Goal: Task Accomplishment & Management: Complete application form

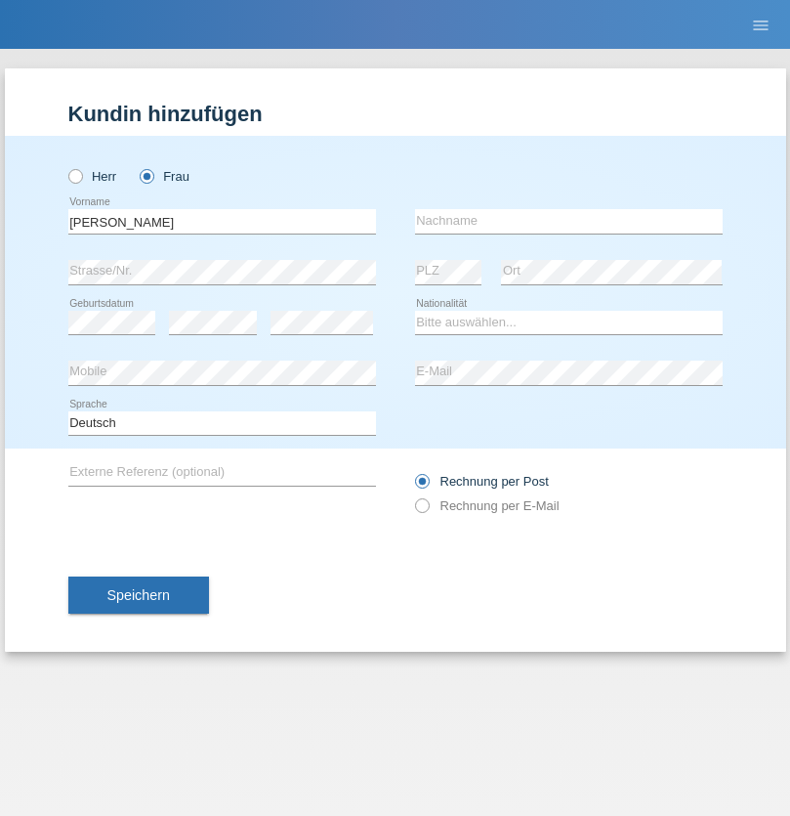
type input "[PERSON_NAME]"
click at [569, 221] on input "text" at bounding box center [569, 221] width 308 height 24
type input "Loterte Kubat"
select select "PH"
select select "C"
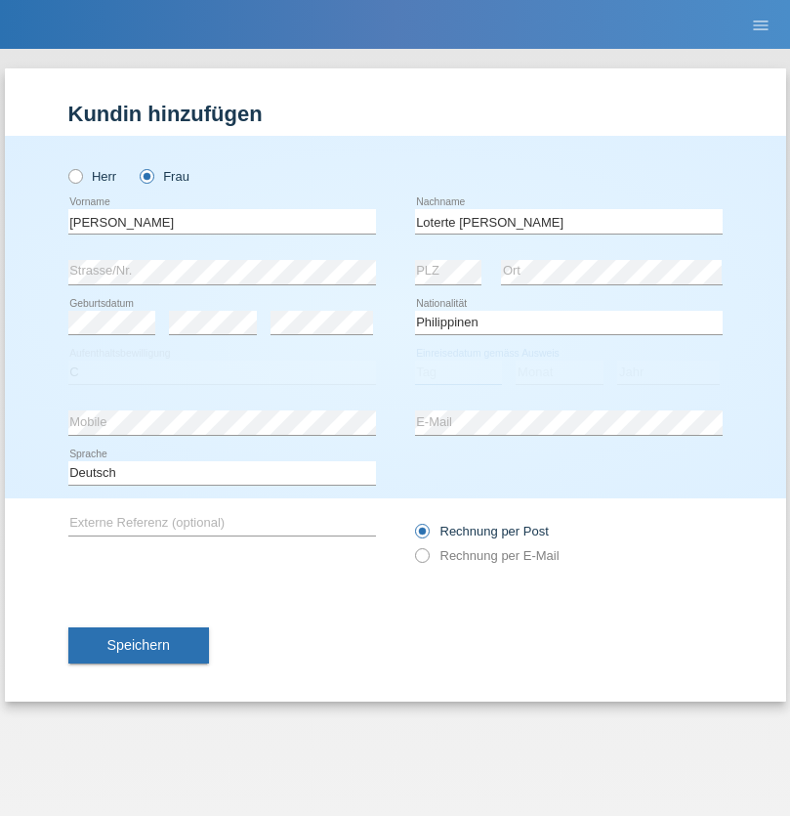
select select "20"
select select "01"
select select "2003"
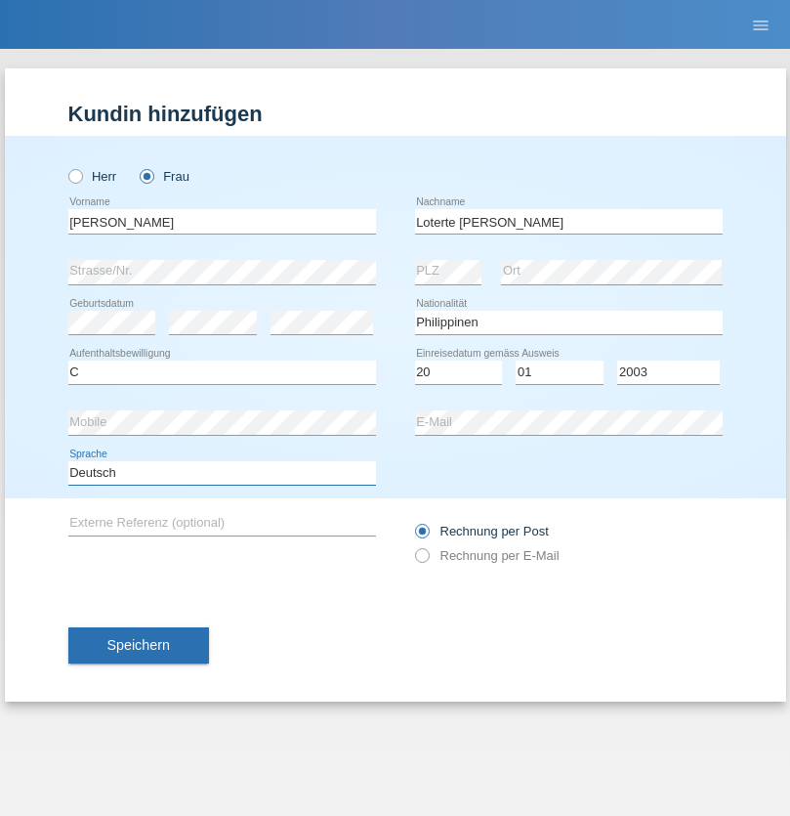
select select "en"
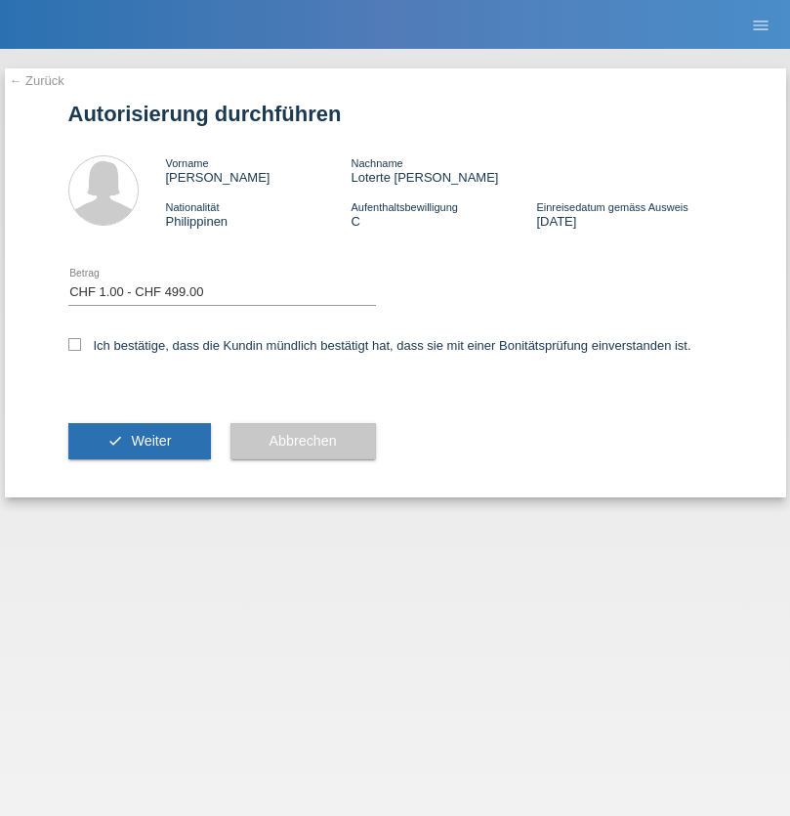
select select "1"
checkbox input "true"
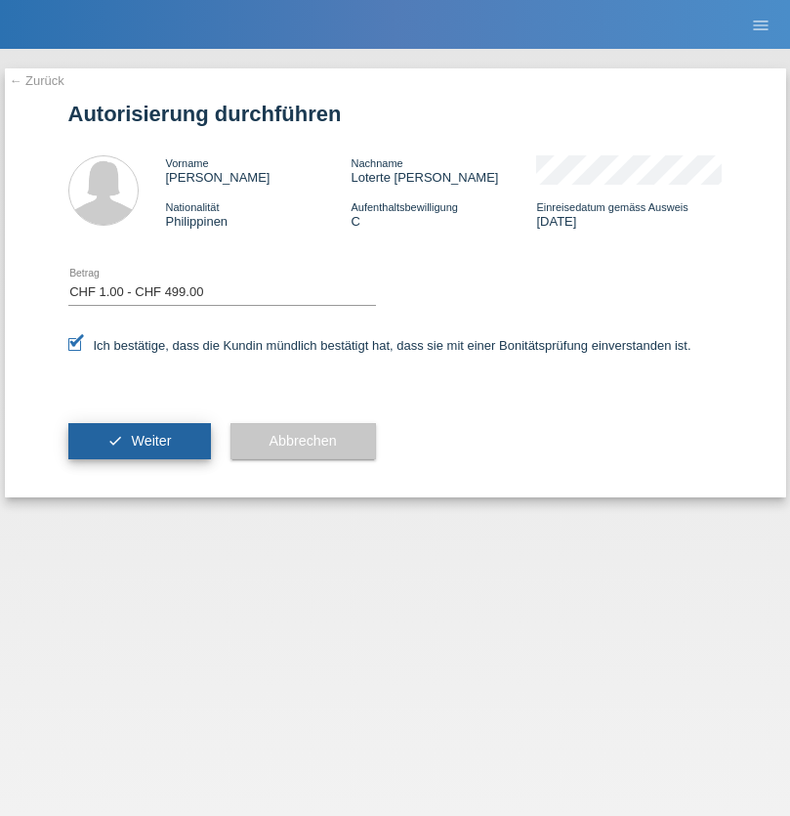
click at [139, 441] on span "Weiter" at bounding box center [151, 441] width 40 height 16
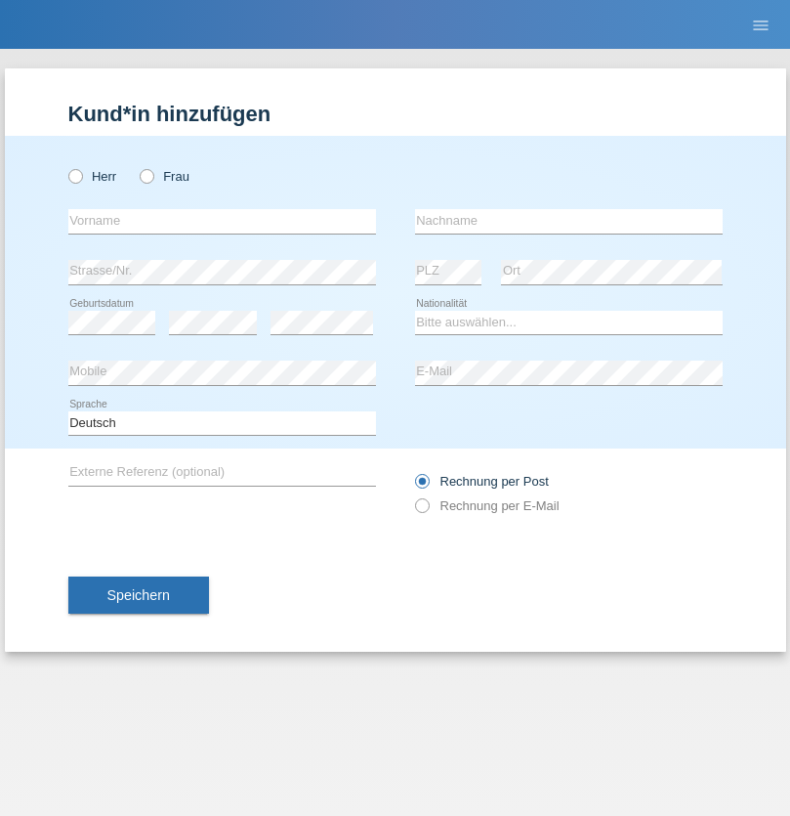
radio input "true"
click at [222, 221] on input "text" at bounding box center [222, 221] width 308 height 24
type input "Thanwa"
click at [569, 221] on input "text" at bounding box center [569, 221] width 308 height 24
type input "Röösli"
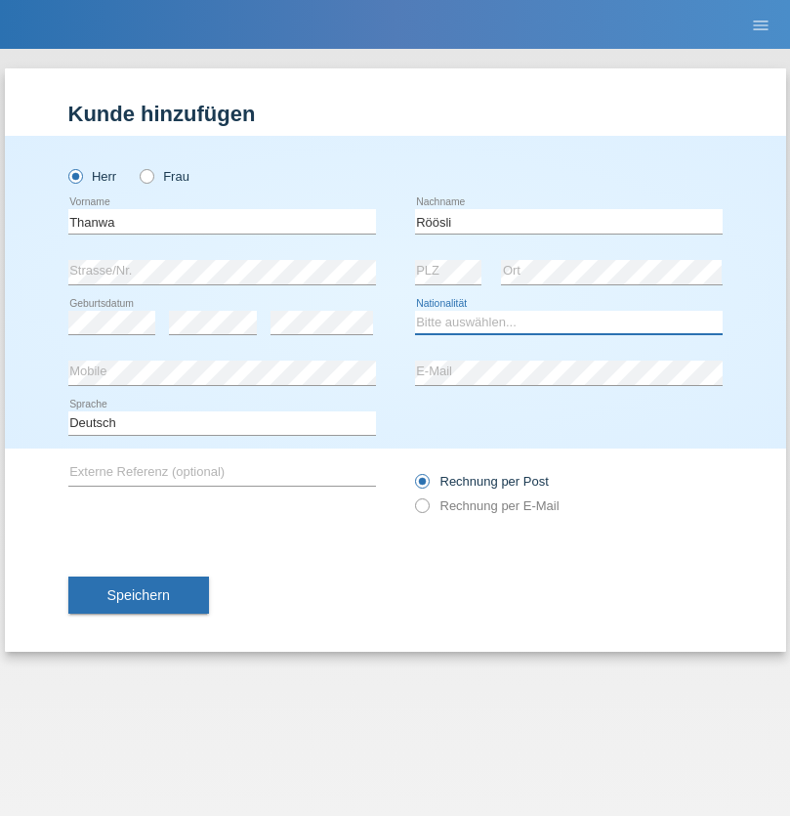
select select "CH"
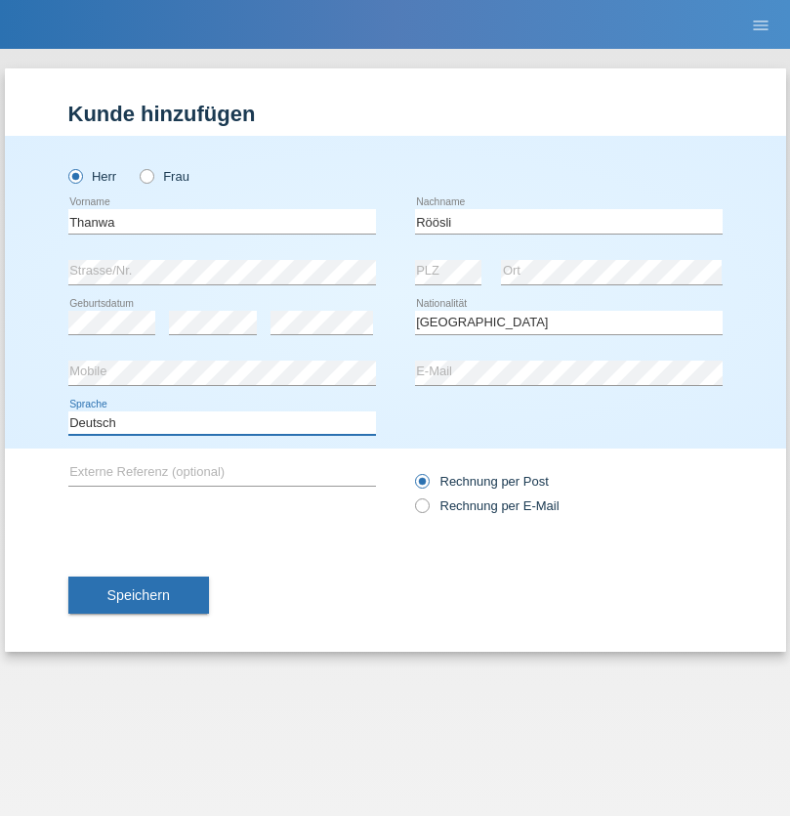
select select "en"
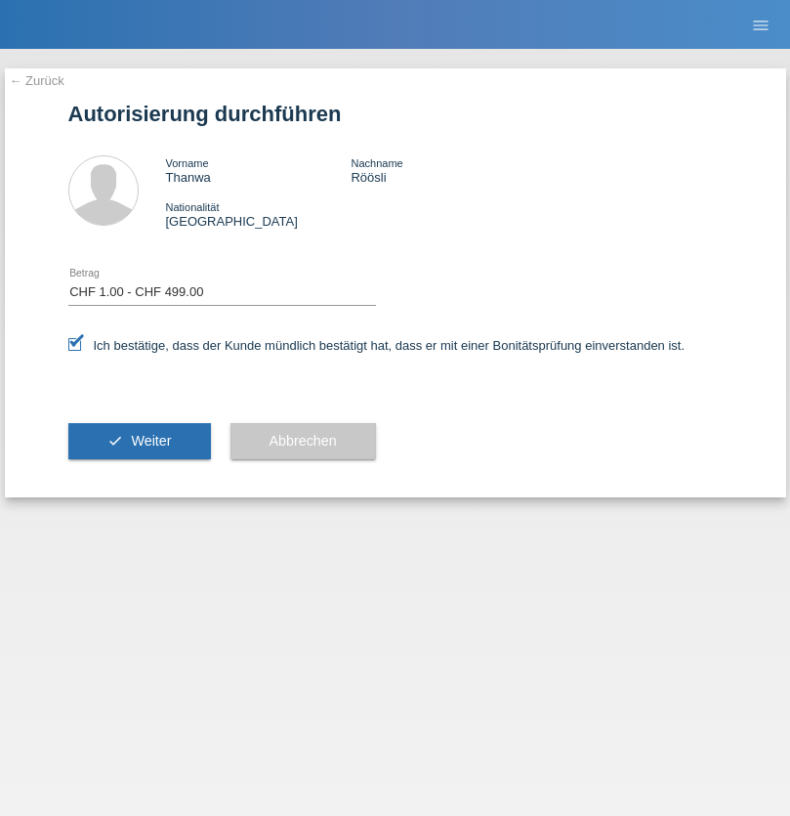
select select "1"
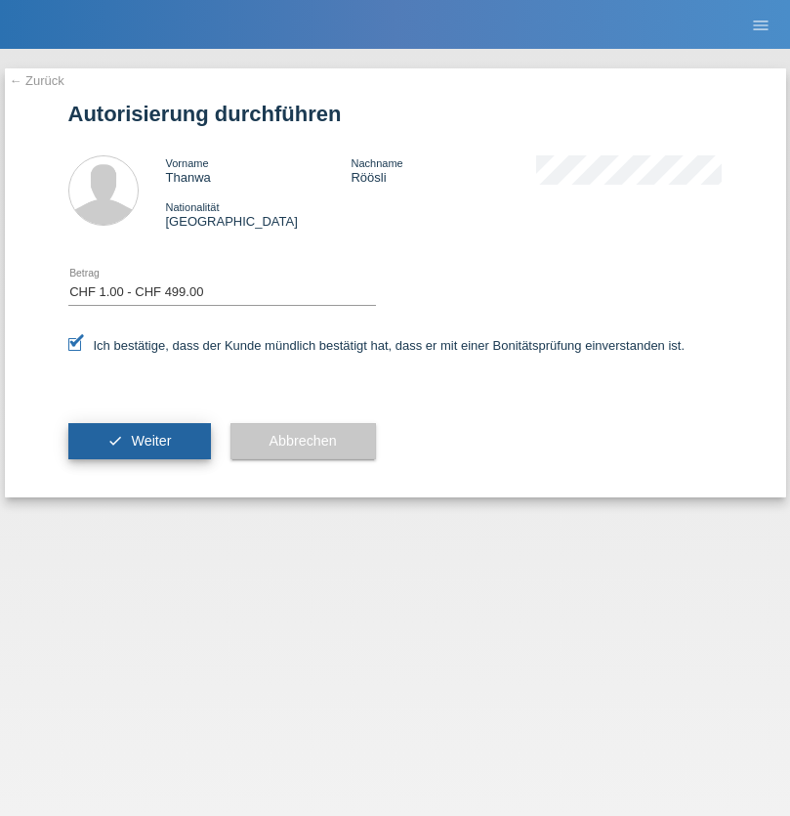
click at [139, 441] on span "Weiter" at bounding box center [151, 441] width 40 height 16
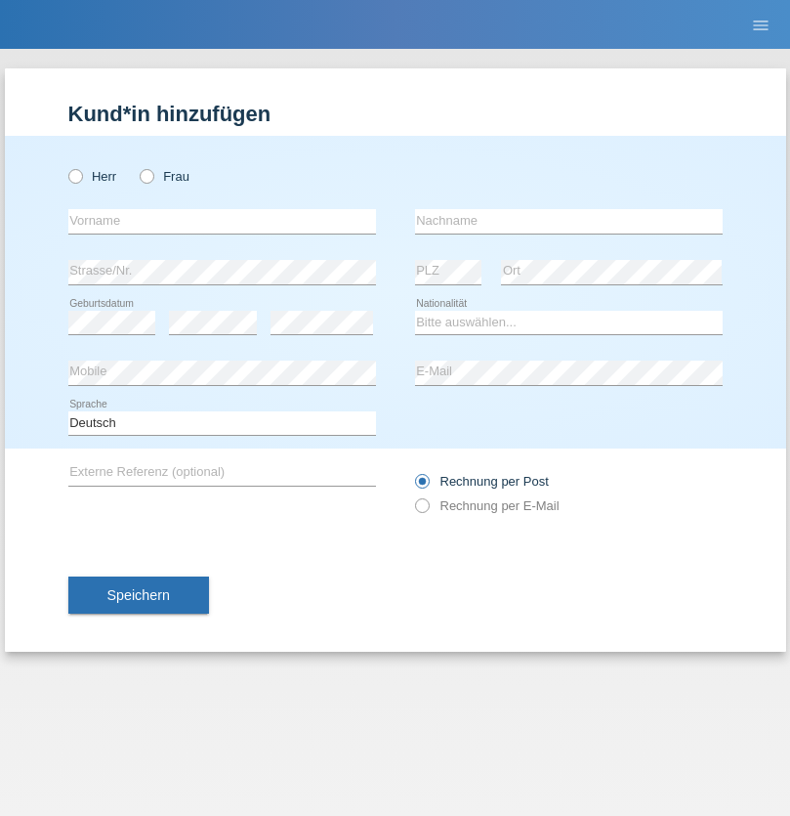
radio input "true"
click at [222, 221] on input "text" at bounding box center [222, 221] width 308 height 24
type input "[PERSON_NAME]"
click at [569, 221] on input "text" at bounding box center [569, 221] width 308 height 24
type input "Lleshaj"
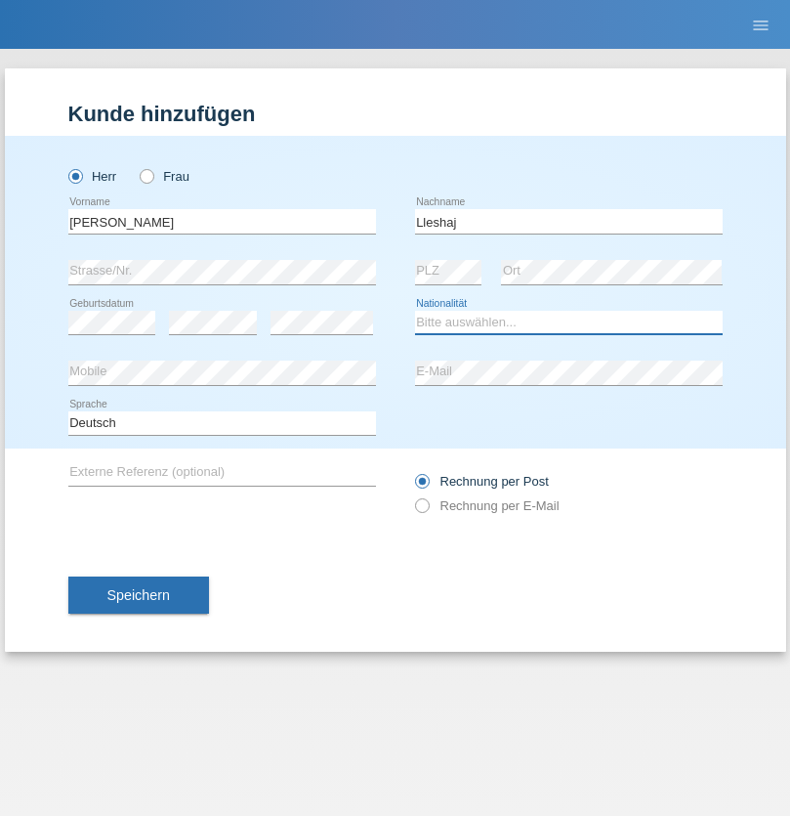
select select "XK"
select select "C"
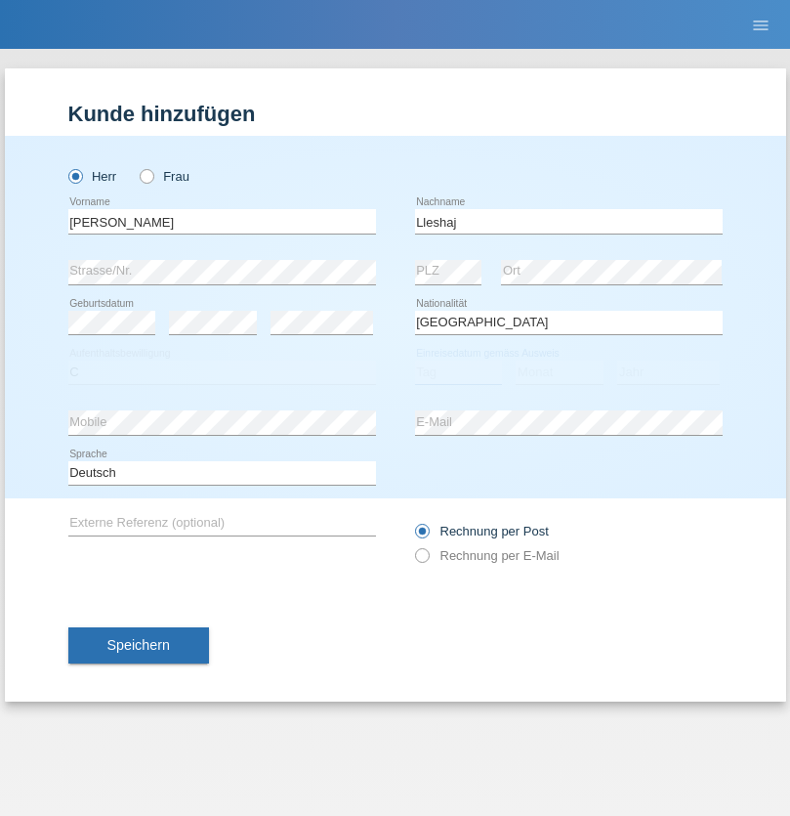
select select "20"
select select "01"
select select "2014"
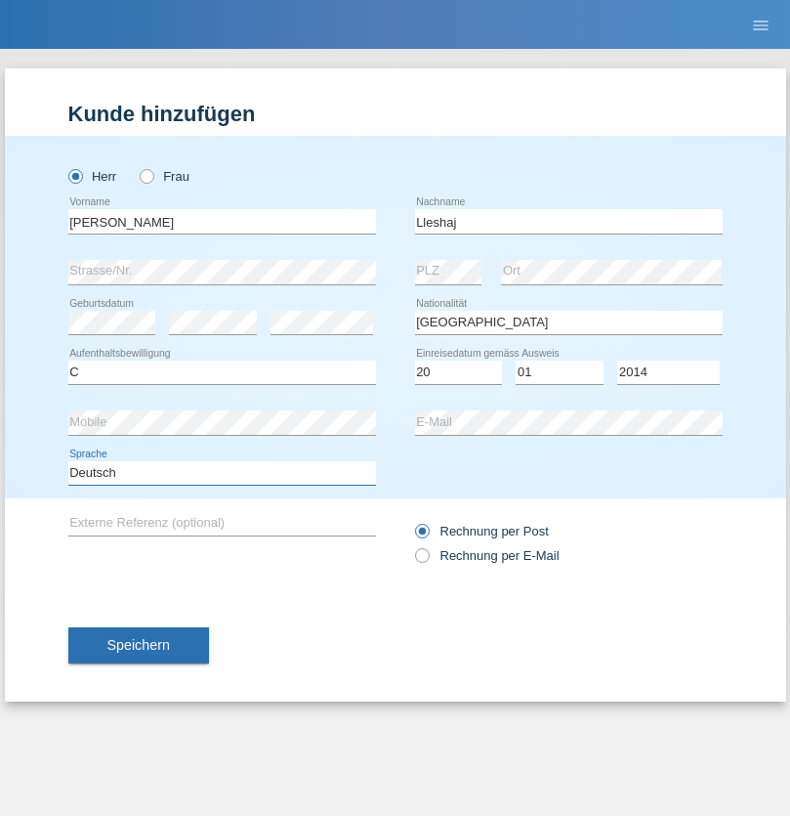
select select "en"
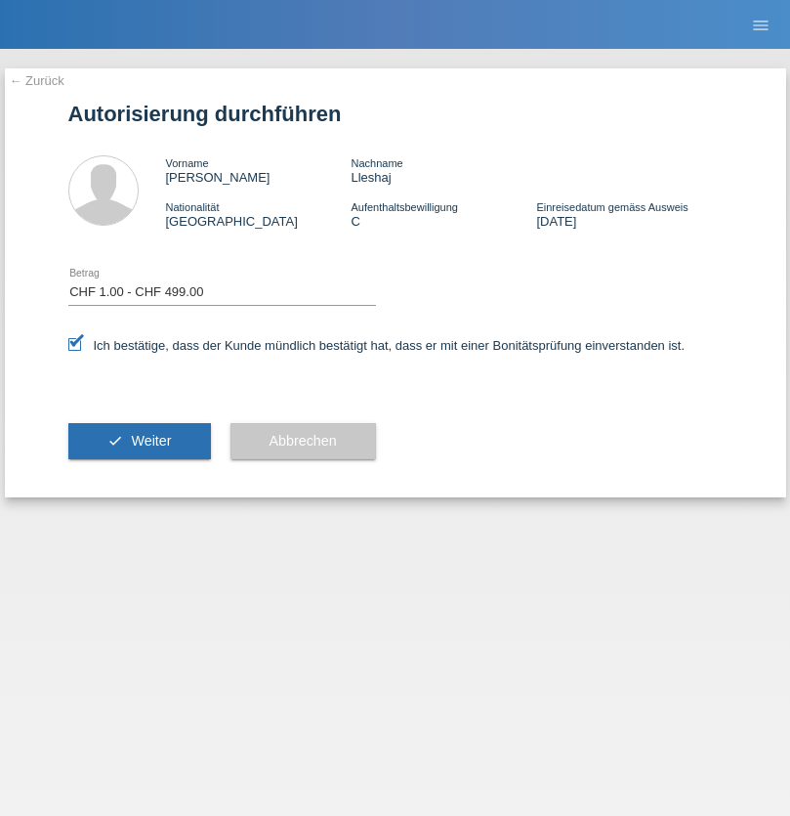
select select "1"
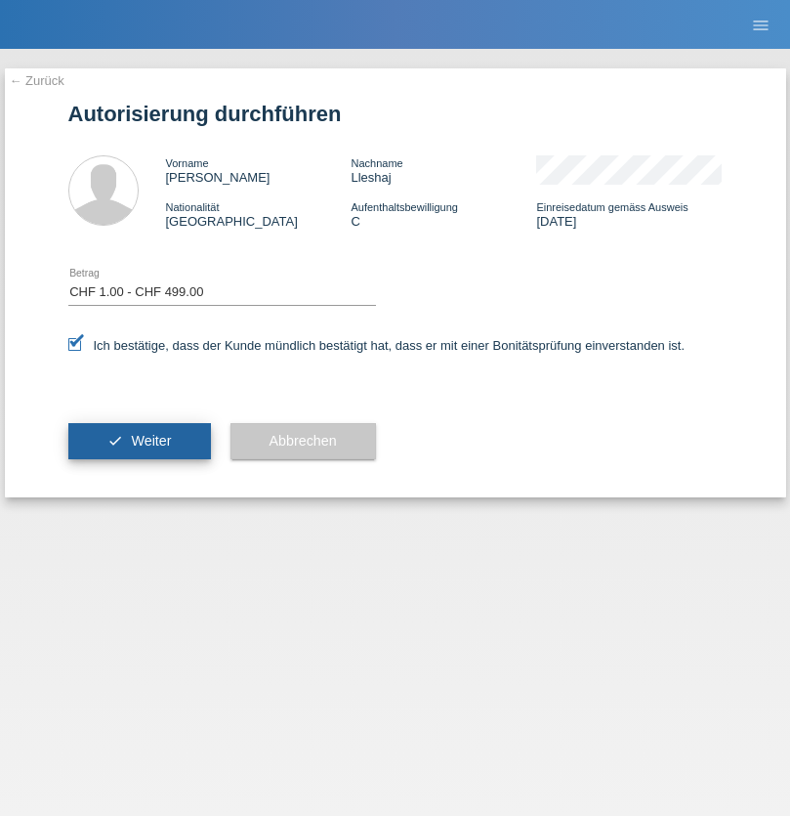
click at [139, 441] on span "Weiter" at bounding box center [151, 441] width 40 height 16
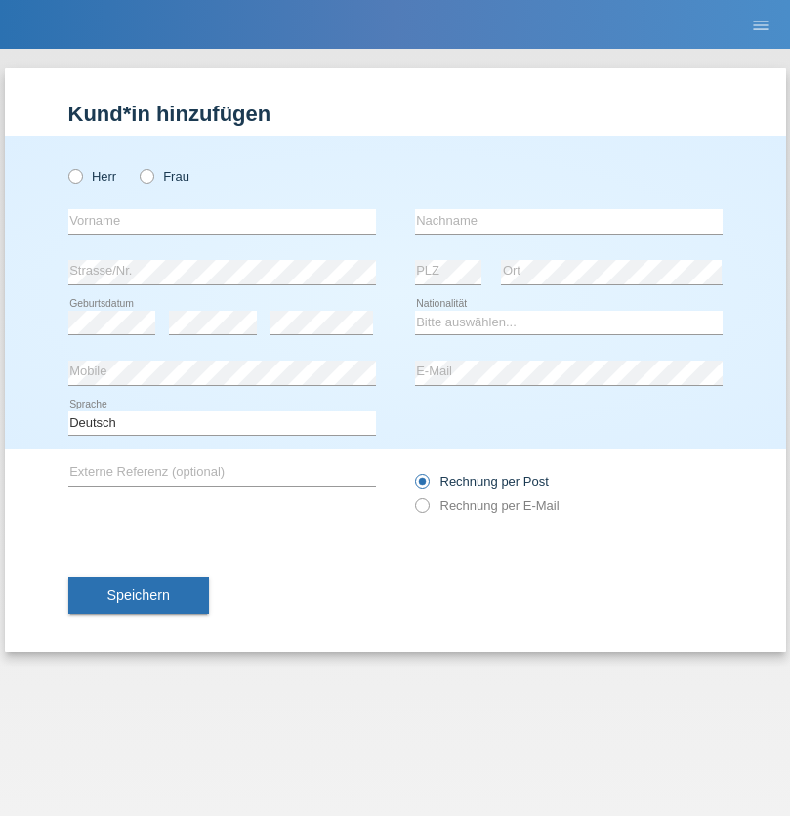
radio input "true"
click at [222, 221] on input "text" at bounding box center [222, 221] width 308 height 24
type input "Dunja"
click at [569, 221] on input "text" at bounding box center [569, 221] width 308 height 24
type input "[PERSON_NAME]"
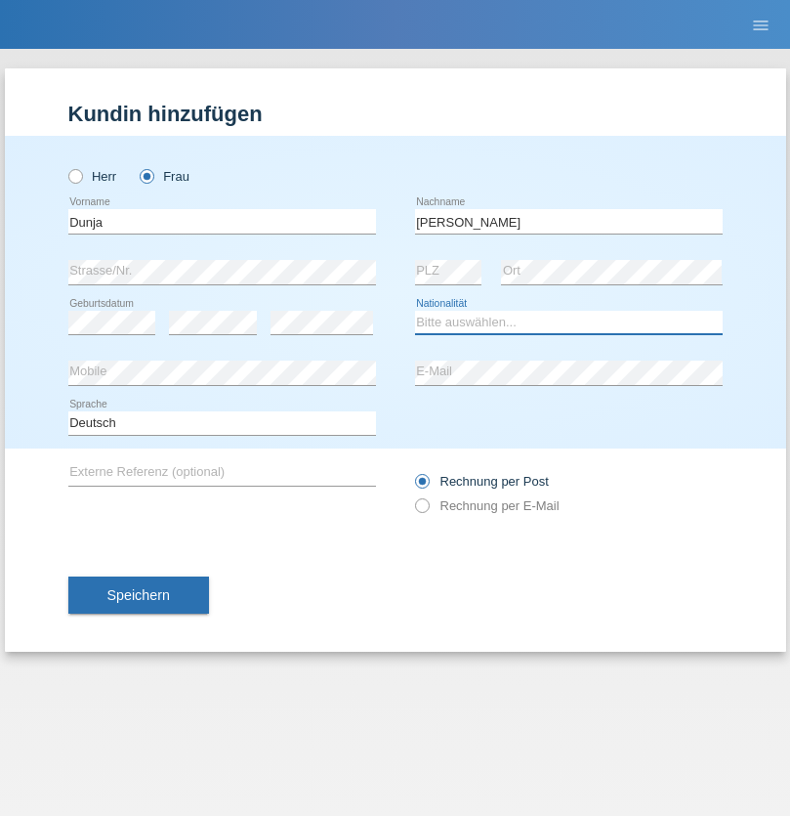
select select "HR"
select select "C"
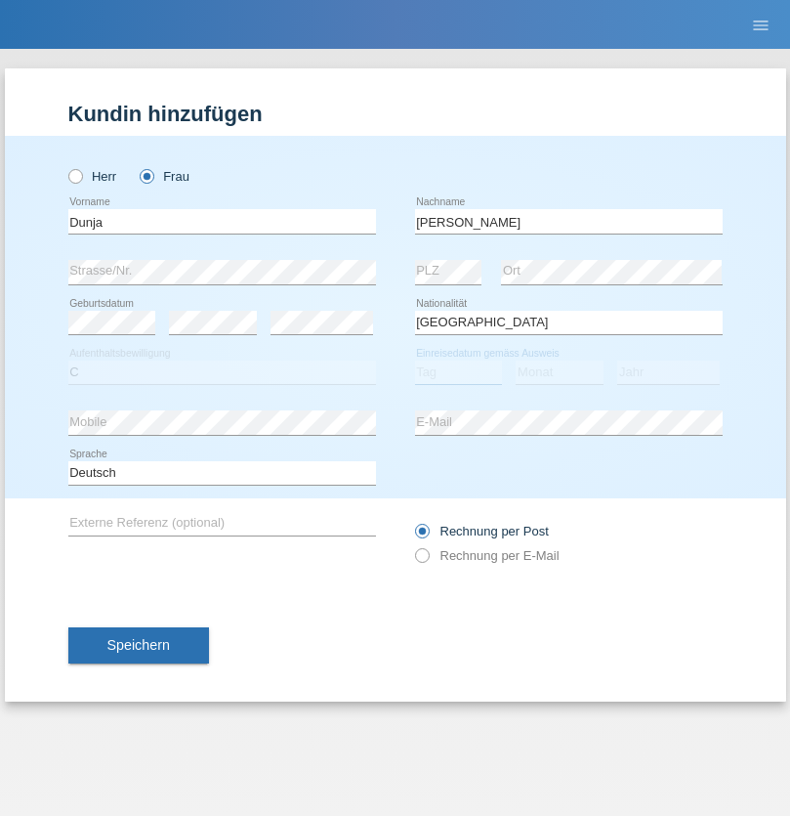
select select "02"
select select "09"
select select "2021"
